Goal: Task Accomplishment & Management: Use online tool/utility

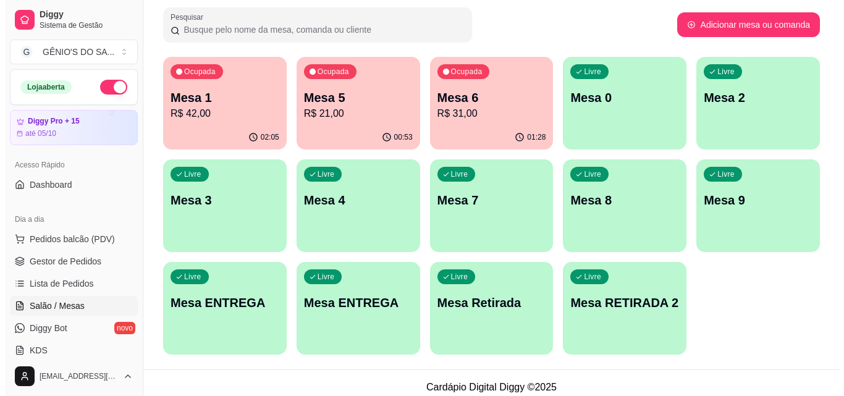
scroll to position [185, 0]
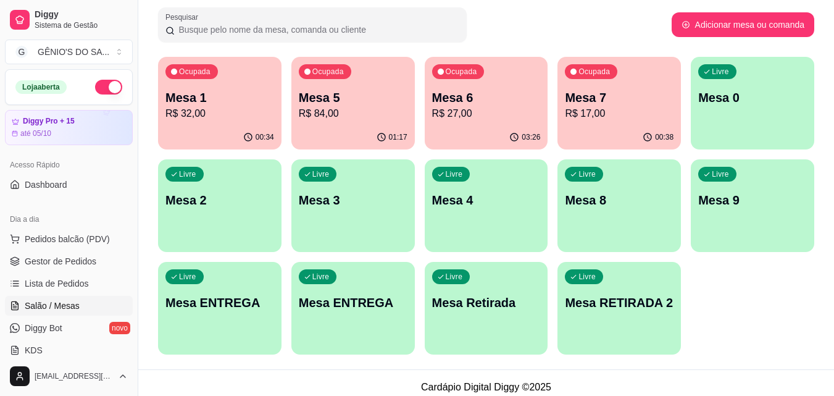
click at [246, 99] on p "Mesa 1" at bounding box center [219, 97] width 109 height 17
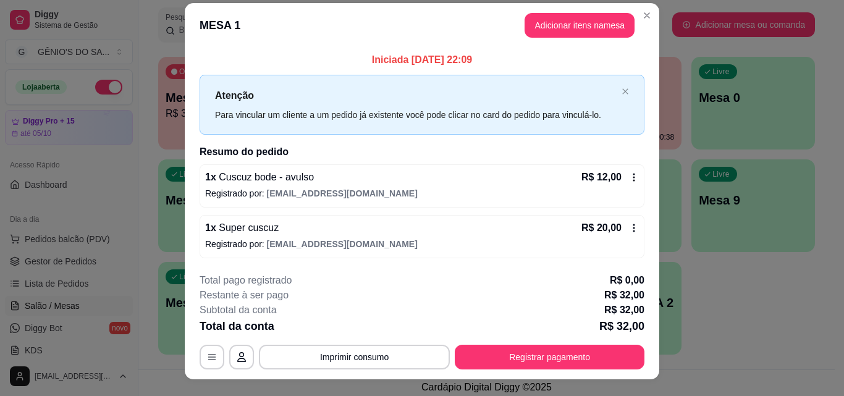
scroll to position [0, 0]
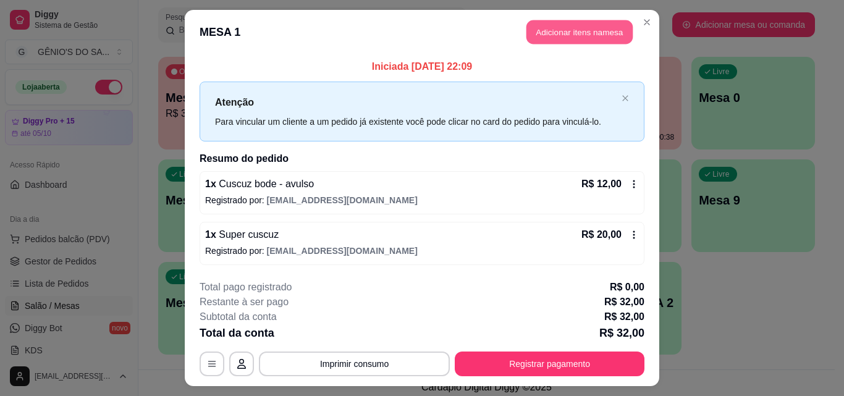
click at [564, 27] on button "Adicionar itens na mesa" at bounding box center [579, 32] width 106 height 24
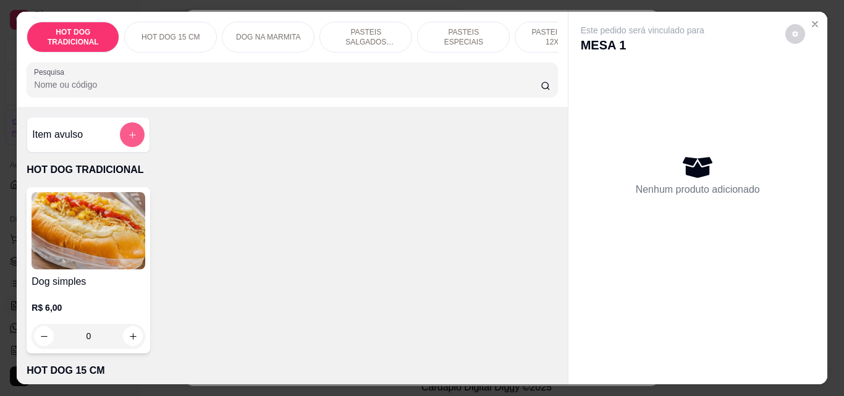
click at [122, 135] on button "add-separate-item" at bounding box center [132, 134] width 25 height 25
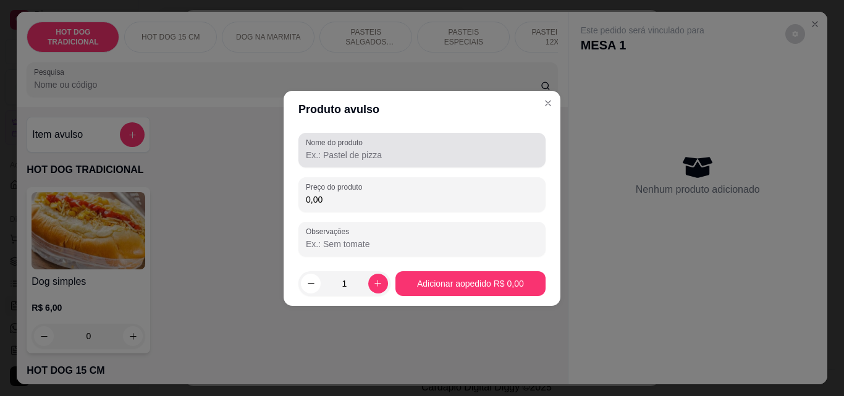
click at [394, 162] on div at bounding box center [422, 150] width 232 height 25
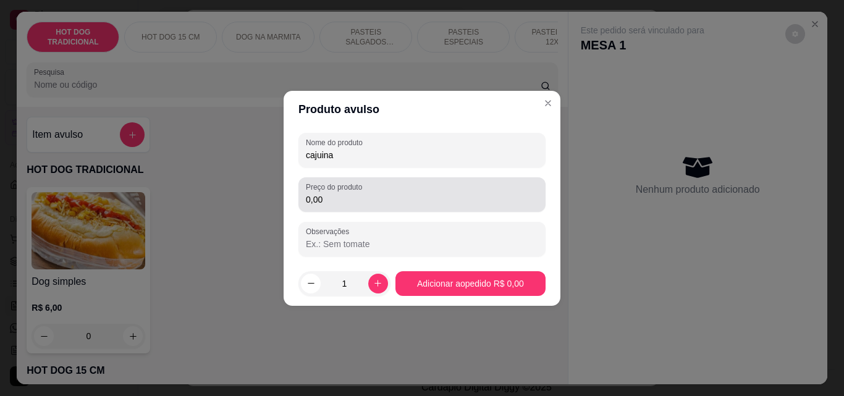
type input "cajuina"
click at [345, 206] on div "0,00" at bounding box center [422, 194] width 232 height 25
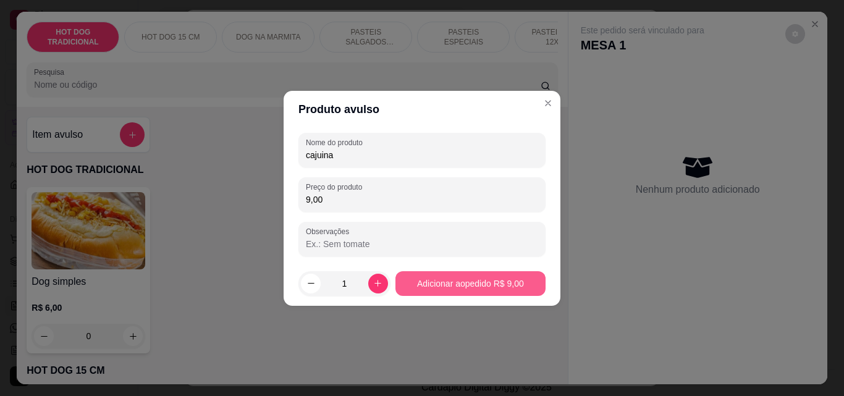
type input "9,00"
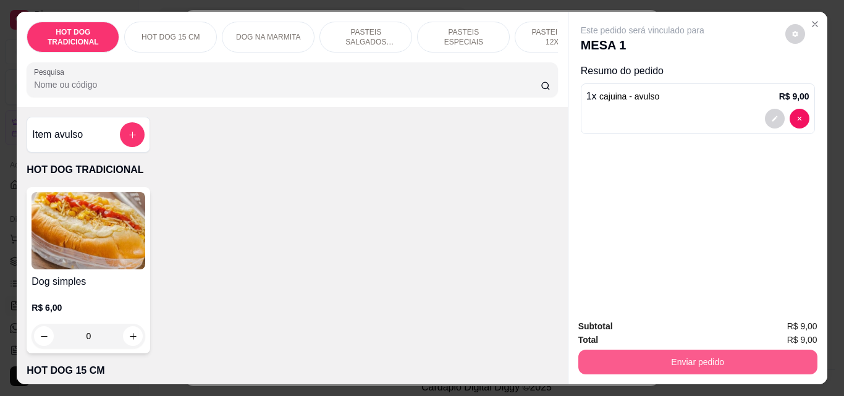
click at [731, 362] on button "Enviar pedido" at bounding box center [697, 362] width 239 height 25
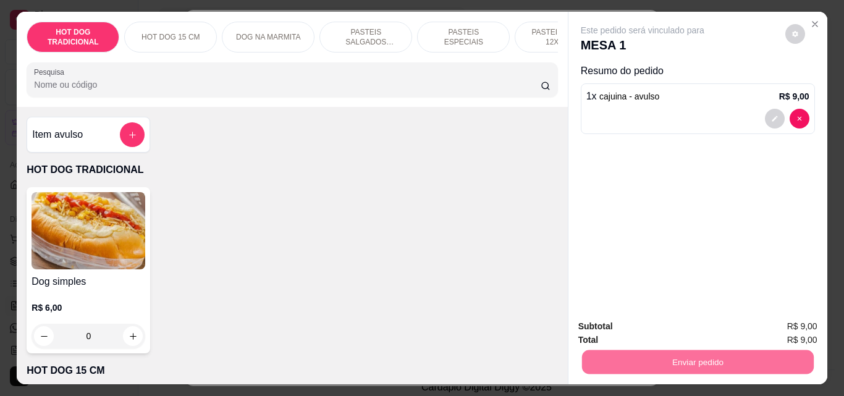
click at [778, 317] on button "Enviar pedido" at bounding box center [785, 326] width 70 height 23
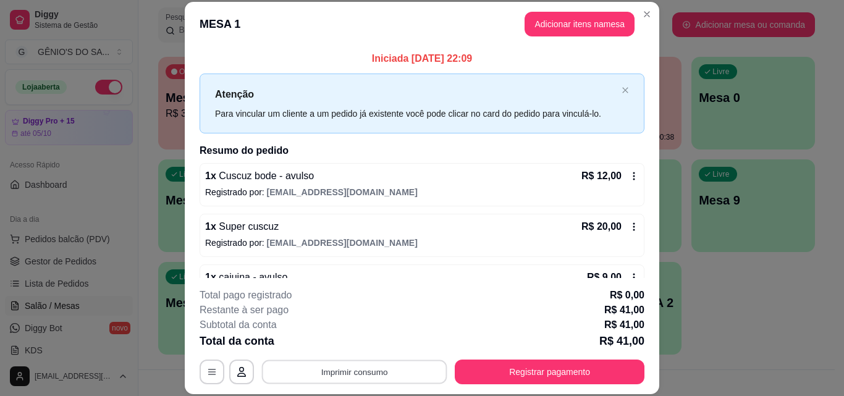
click at [342, 369] on button "Imprimir consumo" at bounding box center [354, 371] width 185 height 24
click at [345, 346] on button "Impressora" at bounding box center [353, 342] width 86 height 19
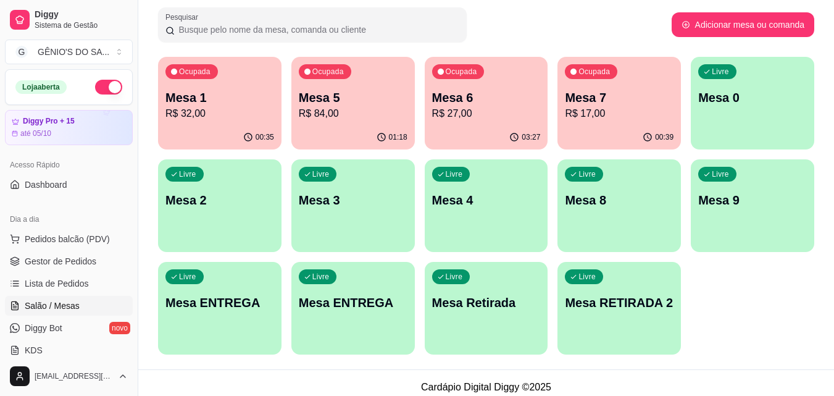
click at [618, 104] on p "Mesa 7" at bounding box center [619, 97] width 109 height 17
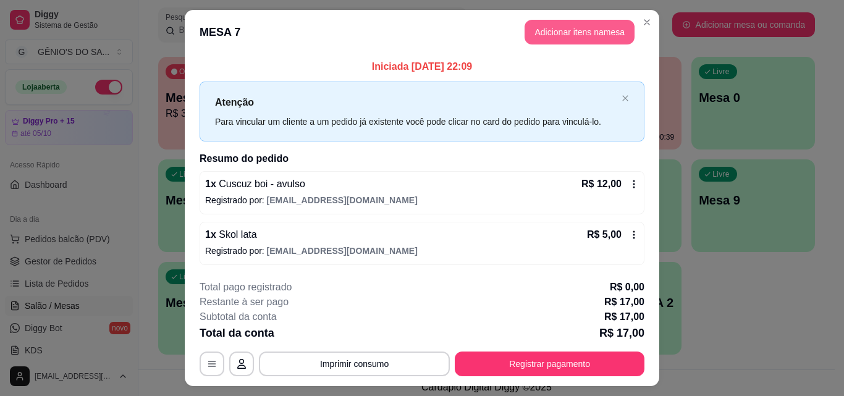
click at [557, 34] on button "Adicionar itens na mesa" at bounding box center [579, 32] width 110 height 25
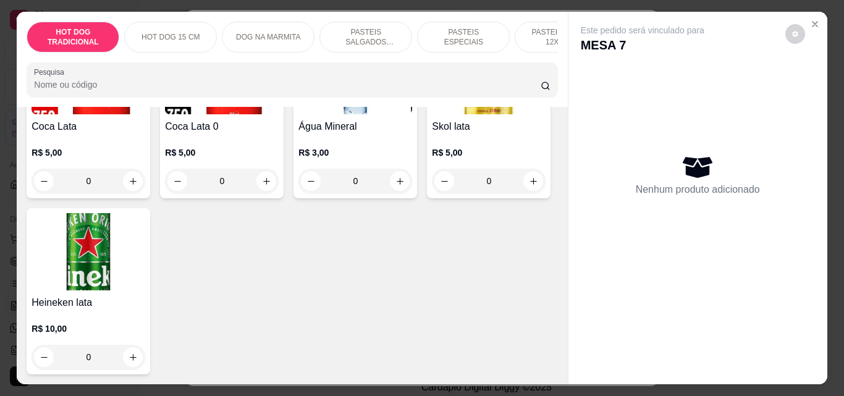
scroll to position [5046, 0]
click at [529, 186] on icon "increase-product-quantity" at bounding box center [533, 181] width 9 height 9
type input "1"
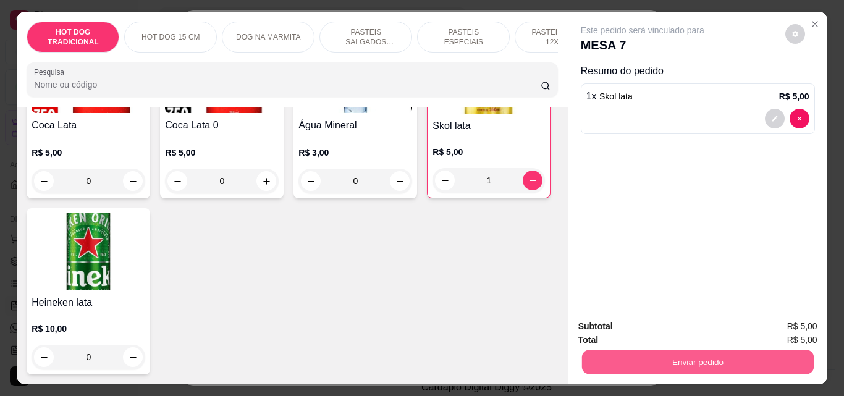
click at [705, 359] on button "Enviar pedido" at bounding box center [697, 362] width 232 height 24
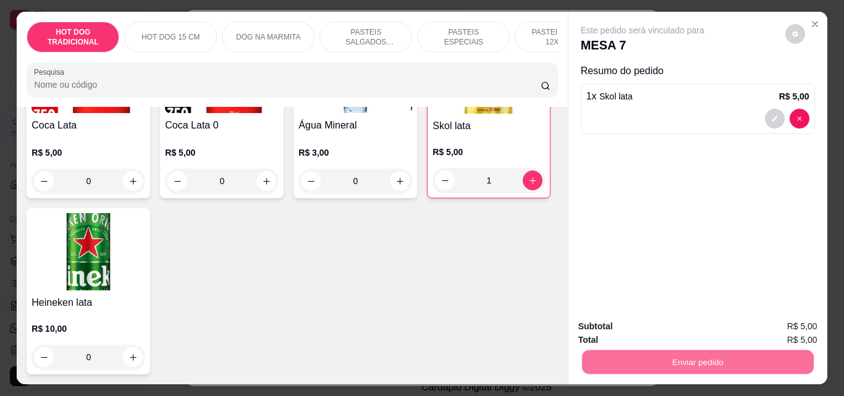
click at [816, 319] on button "Enviar pedido" at bounding box center [785, 326] width 68 height 23
